Goal: Task Accomplishment & Management: Complete application form

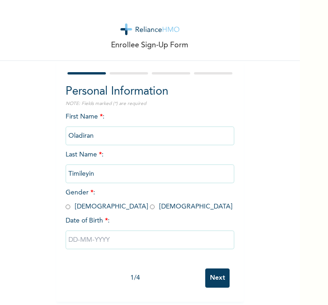
click at [66, 204] on input "radio" at bounding box center [68, 206] width 5 height 9
radio input "true"
click at [91, 242] on input "text" at bounding box center [150, 240] width 169 height 19
select select "7"
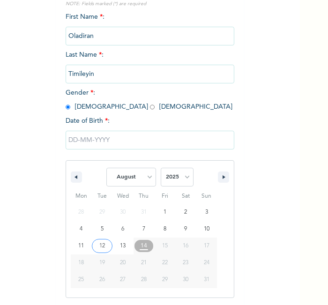
scroll to position [100, 0]
click at [179, 173] on select "2025 2024 2023 2022 2021 2020 2019 2018 2017 2016 2015 2014 2013 2012 2011 2010…" at bounding box center [177, 176] width 33 height 19
select select "1987"
click at [161, 167] on select "2025 2024 2023 2022 2021 2020 2019 2018 2017 2016 2015 2014 2013 2012 2011 2010…" at bounding box center [177, 176] width 33 height 19
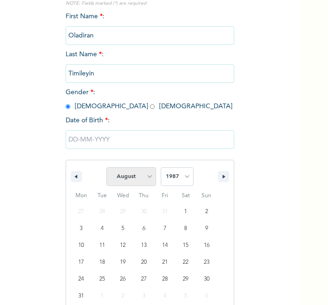
click at [134, 179] on select "January February March April May June July August September October November De…" at bounding box center [131, 176] width 50 height 19
click at [106, 167] on select "January February March April May June July August September October November De…" at bounding box center [131, 176] width 50 height 19
type input "08/10/1987"
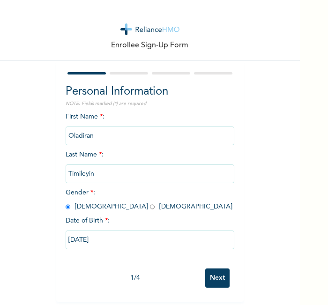
scroll to position [4, 0]
click at [214, 273] on input "Next" at bounding box center [217, 277] width 24 height 19
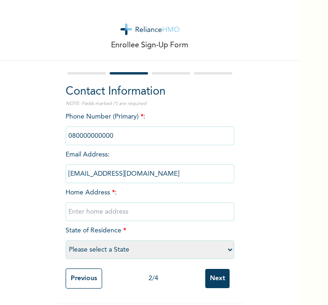
click at [110, 217] on div "Phone Number (Primary) * : Email Address : chi190@gmail.com Home Address * : St…" at bounding box center [150, 188] width 169 height 152
click at [101, 208] on input "text" at bounding box center [150, 211] width 169 height 19
type input "l"
select select "16"
click at [205, 277] on input "Next" at bounding box center [217, 278] width 24 height 19
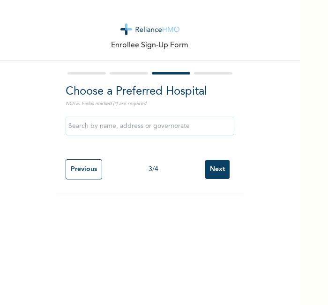
scroll to position [0, 0]
click at [207, 176] on input "Next" at bounding box center [217, 169] width 24 height 19
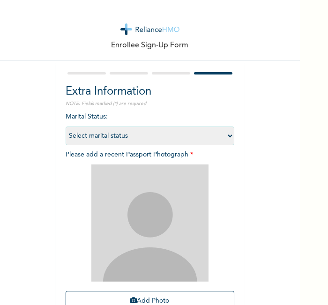
scroll to position [86, 0]
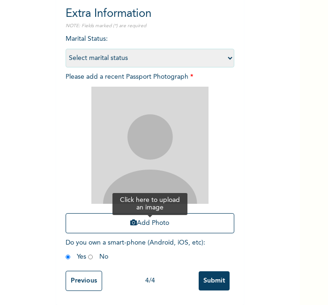
click at [156, 219] on button "Add Photo" at bounding box center [150, 223] width 169 height 20
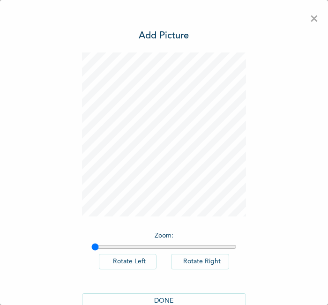
scroll to position [0, 0]
click at [156, 296] on button "DONE" at bounding box center [164, 300] width 164 height 15
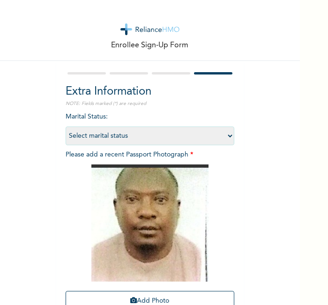
scroll to position [86, 0]
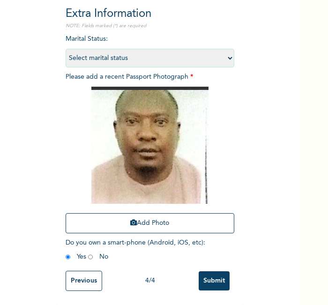
click at [211, 276] on input "Submit" at bounding box center [214, 280] width 31 height 19
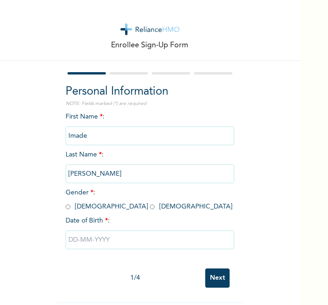
click at [87, 206] on span "Gender * : [DEMOGRAPHIC_DATA] [DEMOGRAPHIC_DATA]" at bounding box center [149, 199] width 167 height 21
click at [150, 207] on input "radio" at bounding box center [152, 206] width 5 height 9
radio input "true"
click at [80, 243] on input "text" at bounding box center [150, 240] width 169 height 19
select select "7"
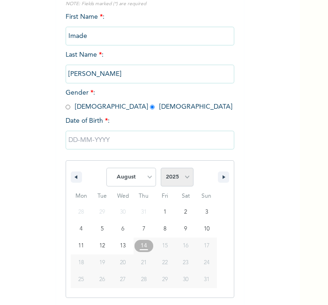
scroll to position [100, 0]
click at [182, 174] on select "2025 2024 2023 2022 2021 2020 2019 2018 2017 2016 2015 2014 2013 2012 2011 2010…" at bounding box center [177, 176] width 33 height 19
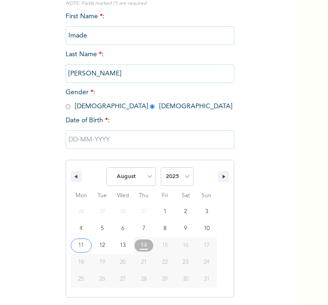
select select "1994"
click at [161, 167] on select "2025 2024 2023 2022 2021 2020 2019 2018 2017 2016 2015 2014 2013 2012 2011 2010…" at bounding box center [177, 176] width 33 height 19
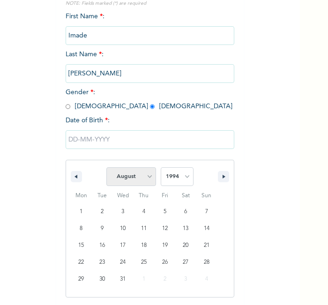
click at [133, 183] on select "January February March April May June July August September October November De…" at bounding box center [131, 176] width 50 height 19
select select "9"
click at [106, 167] on select "January February March April May June July August September October November De…" at bounding box center [131, 176] width 50 height 19
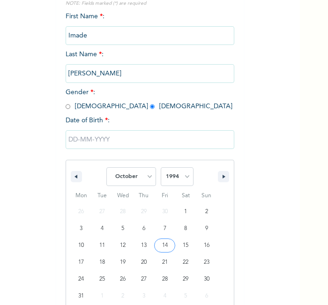
type input "[DATE]"
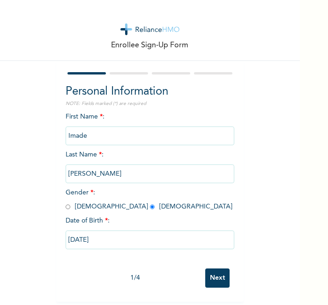
scroll to position [4, 0]
click at [213, 274] on input "Next" at bounding box center [217, 277] width 24 height 19
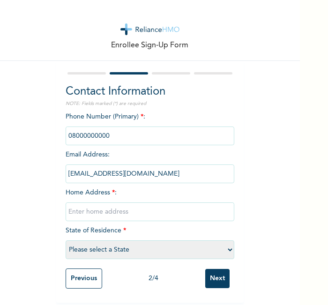
click at [188, 208] on input "text" at bounding box center [150, 211] width 169 height 19
type input "l"
click at [169, 242] on select "Please select a State [PERSON_NAME] (FCT) [PERSON_NAME] Ibom [GEOGRAPHIC_DATA] …" at bounding box center [150, 249] width 169 height 19
select select "12"
click at [214, 275] on input "Next" at bounding box center [217, 278] width 24 height 19
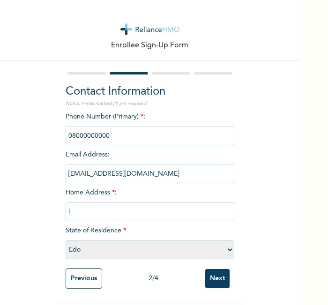
scroll to position [0, 0]
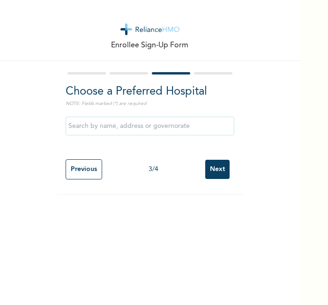
click at [213, 164] on input "Next" at bounding box center [217, 169] width 24 height 19
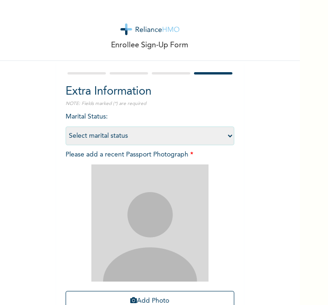
scroll to position [86, 0]
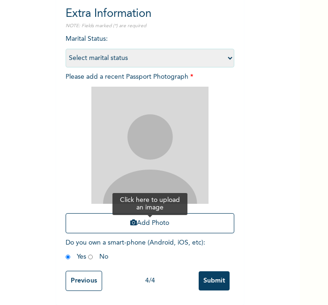
click at [167, 213] on button "Add Photo" at bounding box center [150, 223] width 169 height 20
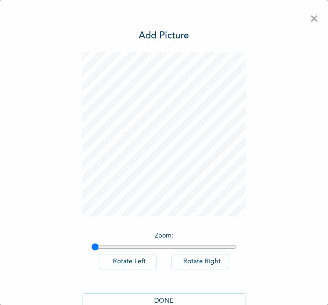
scroll to position [21, 0]
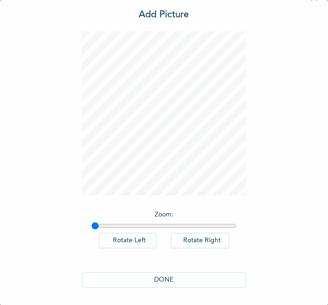
click at [164, 274] on button "DONE" at bounding box center [164, 279] width 164 height 15
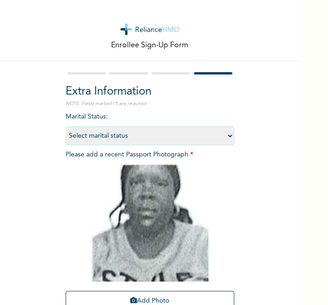
scroll to position [86, 0]
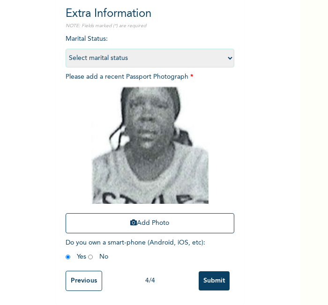
click at [208, 271] on input "Submit" at bounding box center [214, 280] width 31 height 19
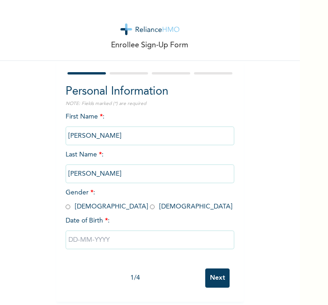
click at [66, 206] on input "radio" at bounding box center [68, 206] width 5 height 9
radio input "true"
click at [83, 235] on input "text" at bounding box center [150, 240] width 169 height 19
select select "7"
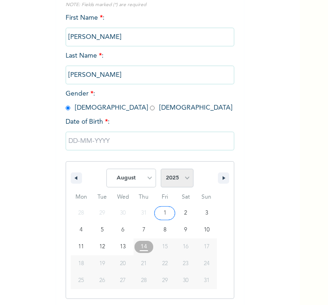
scroll to position [100, 0]
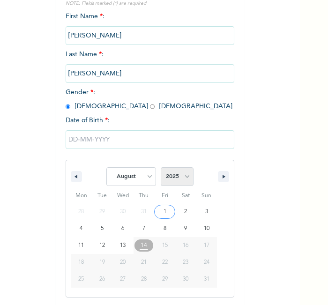
click at [179, 177] on select "2025 2024 2023 2022 2021 2020 2019 2018 2017 2016 2015 2014 2013 2012 2011 2010…" at bounding box center [177, 176] width 33 height 19
select select "1987"
click at [161, 167] on select "2025 2024 2023 2022 2021 2020 2019 2018 2017 2016 2015 2014 2013 2012 2011 2010…" at bounding box center [177, 176] width 33 height 19
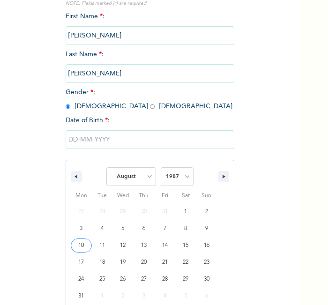
type input "[DATE]"
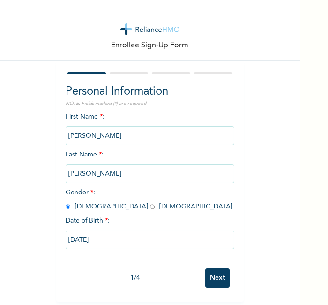
click at [209, 268] on input "Next" at bounding box center [217, 277] width 24 height 19
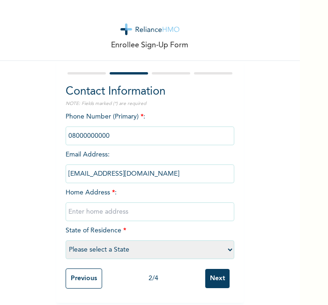
click at [163, 202] on input "text" at bounding box center [150, 211] width 169 height 19
type input "l"
select select "16"
click at [205, 269] on input "Next" at bounding box center [217, 278] width 24 height 19
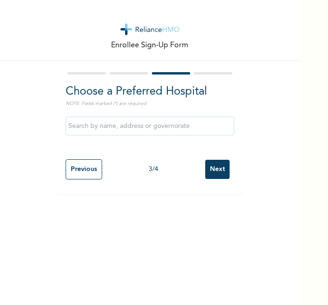
click at [216, 176] on input "Next" at bounding box center [217, 169] width 24 height 19
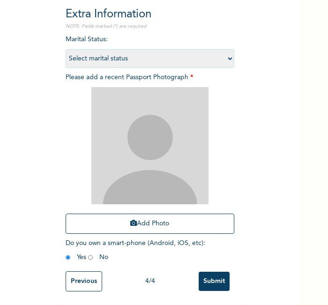
scroll to position [86, 0]
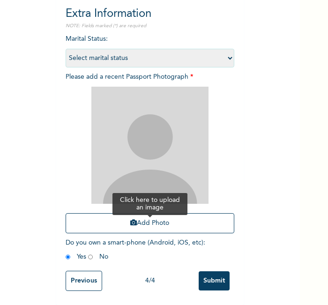
click at [163, 213] on button "Add Photo" at bounding box center [150, 223] width 169 height 20
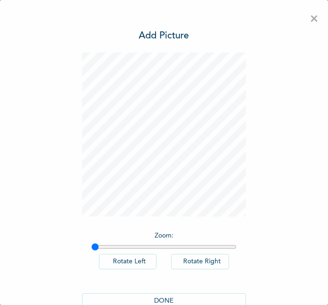
scroll to position [21, 0]
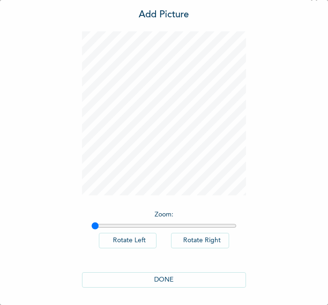
click at [178, 277] on button "DONE" at bounding box center [164, 279] width 164 height 15
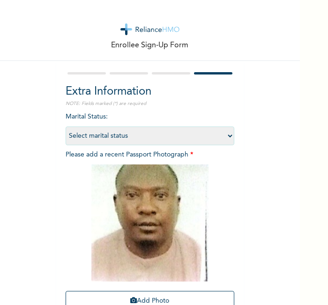
scroll to position [86, 0]
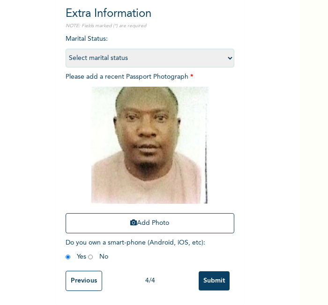
click at [204, 271] on input "Submit" at bounding box center [214, 280] width 31 height 19
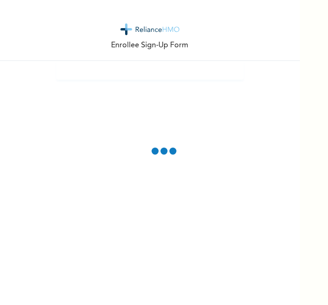
scroll to position [0, 0]
